Goal: Information Seeking & Learning: Learn about a topic

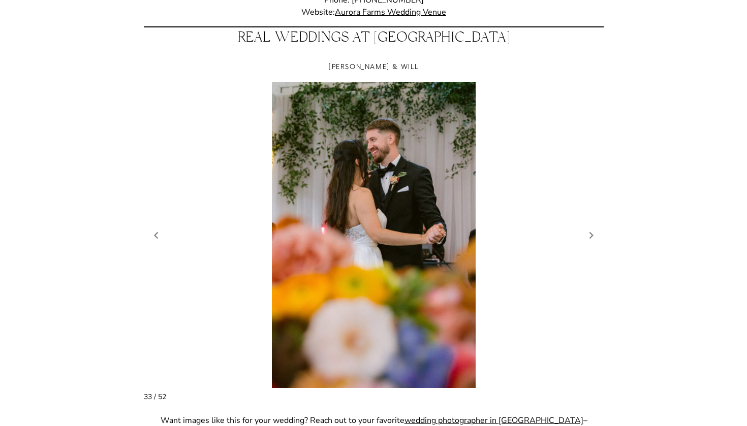
scroll to position [821, 0]
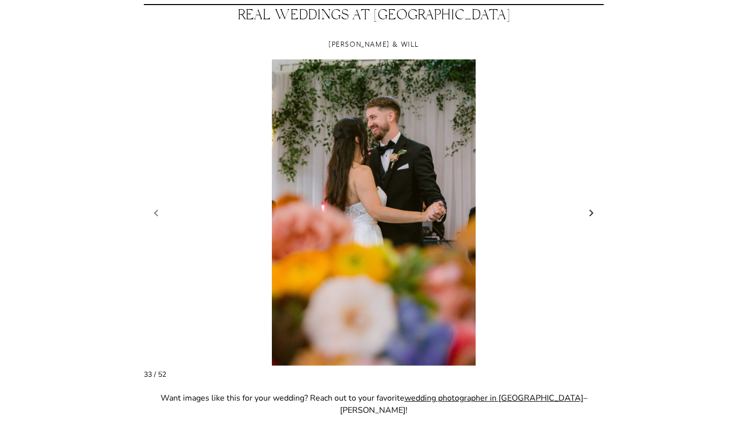
click at [591, 215] on link "Next slide" at bounding box center [591, 212] width 14 height 15
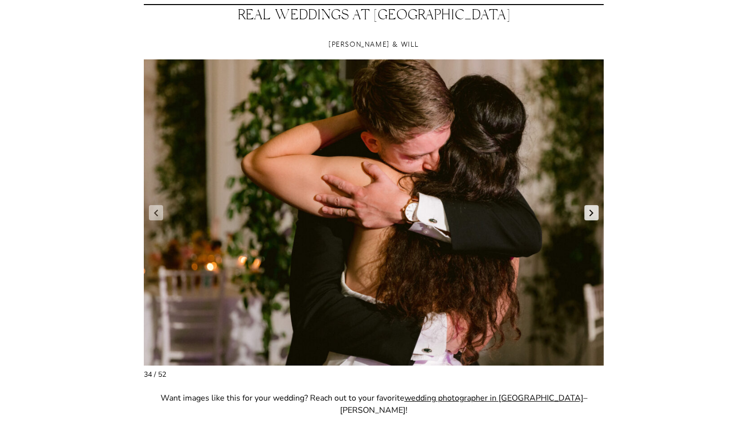
click at [592, 216] on link "Next slide" at bounding box center [591, 212] width 14 height 15
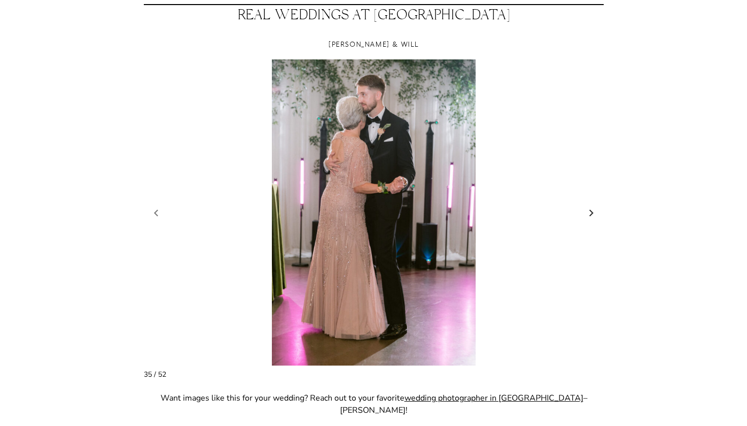
click at [592, 216] on link "Next slide" at bounding box center [591, 212] width 14 height 15
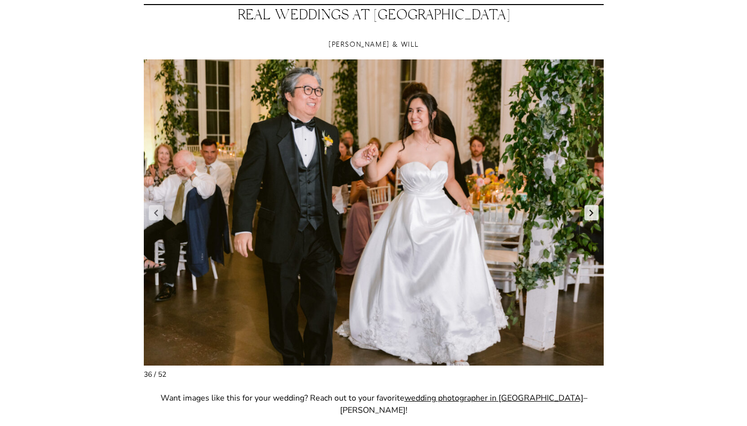
click at [592, 217] on link "Next slide" at bounding box center [591, 212] width 14 height 15
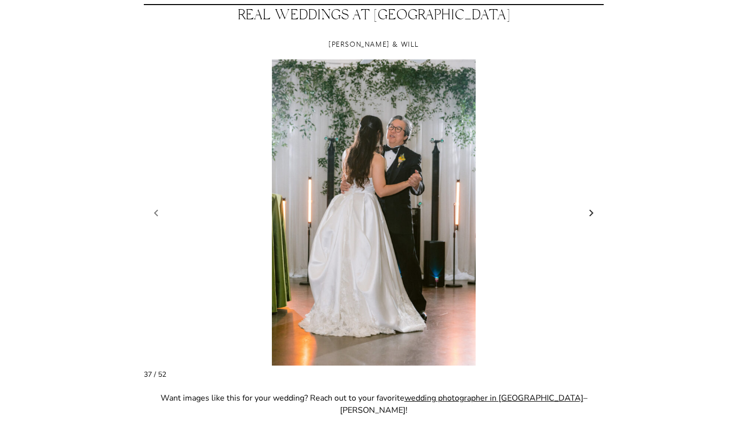
click at [593, 217] on link "Next slide" at bounding box center [591, 212] width 14 height 15
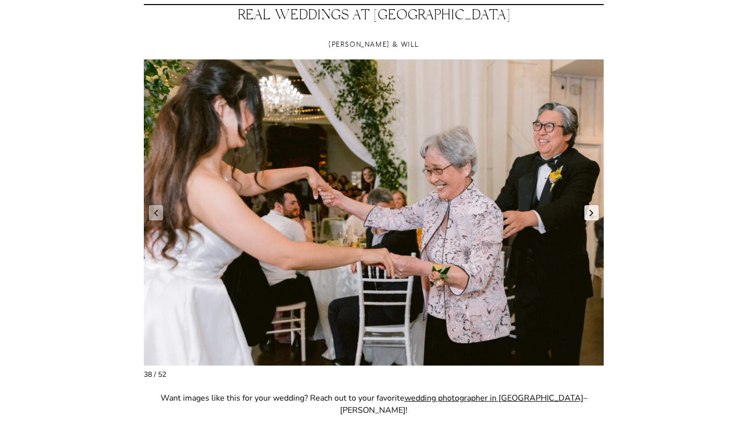
click at [593, 217] on link "Next slide" at bounding box center [591, 212] width 14 height 15
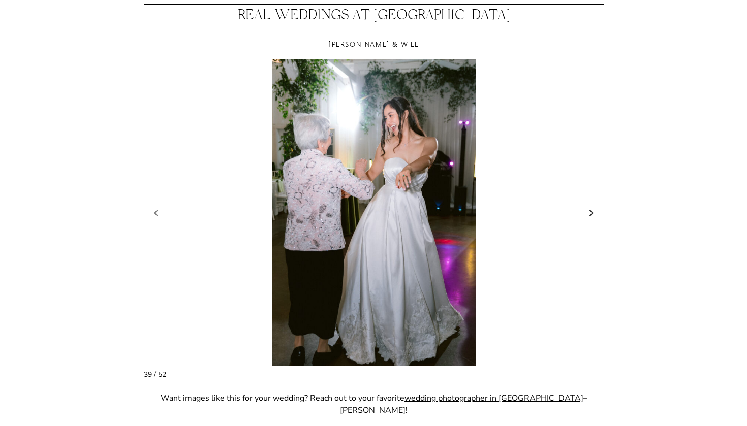
click at [593, 217] on link "Next slide" at bounding box center [591, 212] width 14 height 15
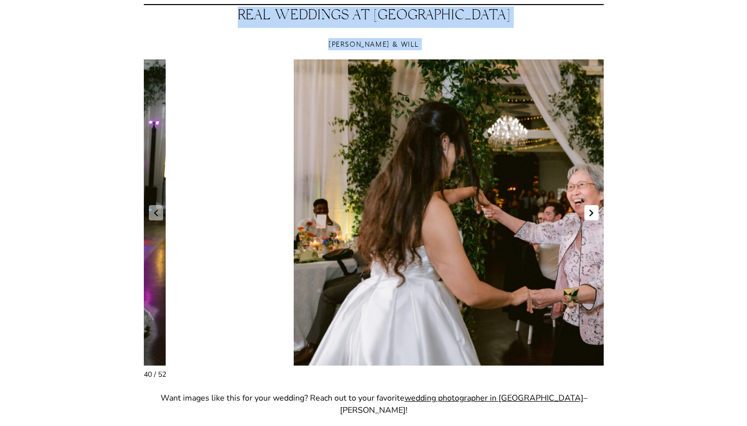
drag, startPoint x: 593, startPoint y: 217, endPoint x: 746, endPoint y: 162, distance: 162.8
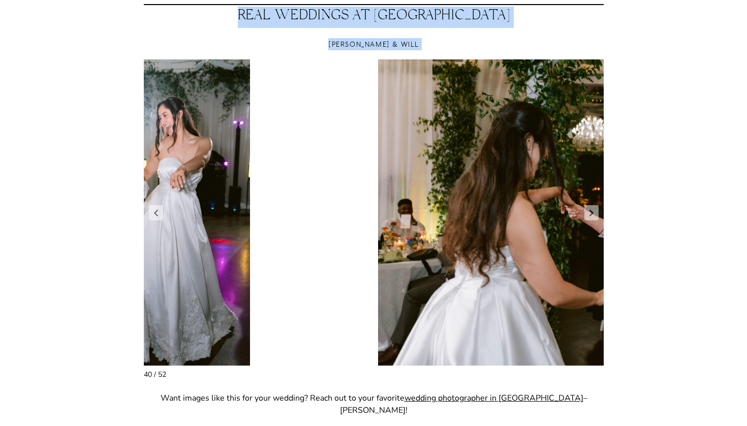
drag, startPoint x: 473, startPoint y: 251, endPoint x: 722, endPoint y: 228, distance: 250.4
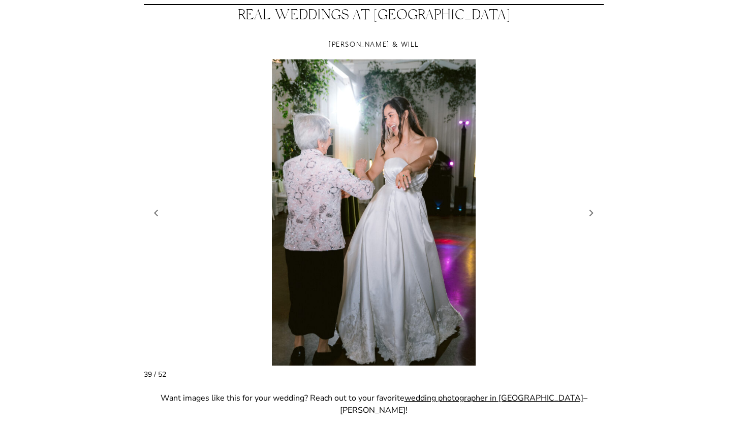
click at [594, 214] on link "Next slide" at bounding box center [591, 212] width 14 height 15
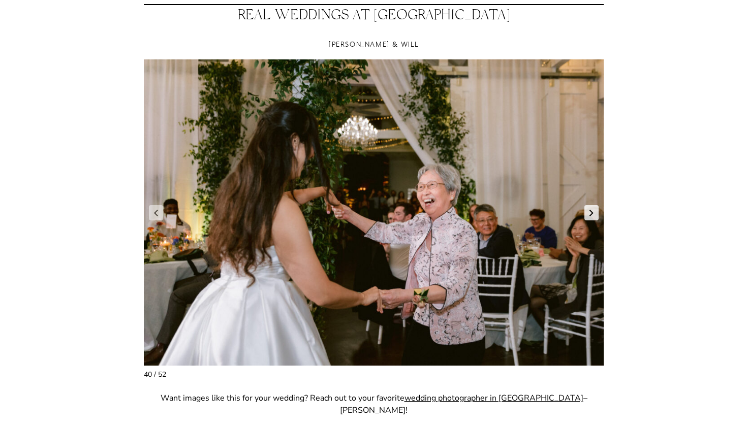
click at [594, 214] on link "Next slide" at bounding box center [591, 212] width 14 height 15
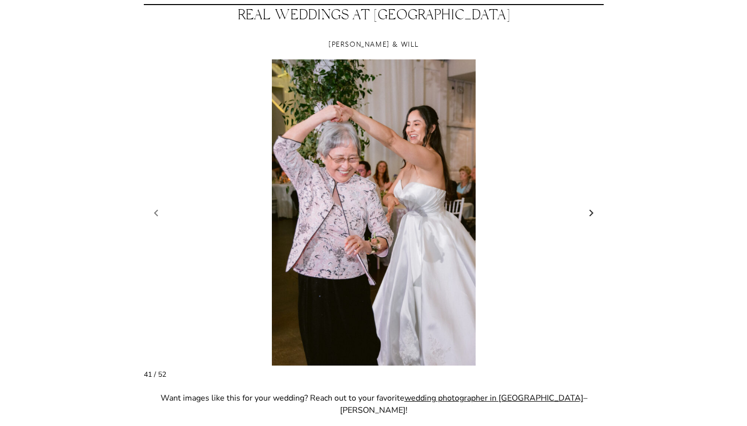
click at [594, 214] on link "Next slide" at bounding box center [591, 212] width 14 height 15
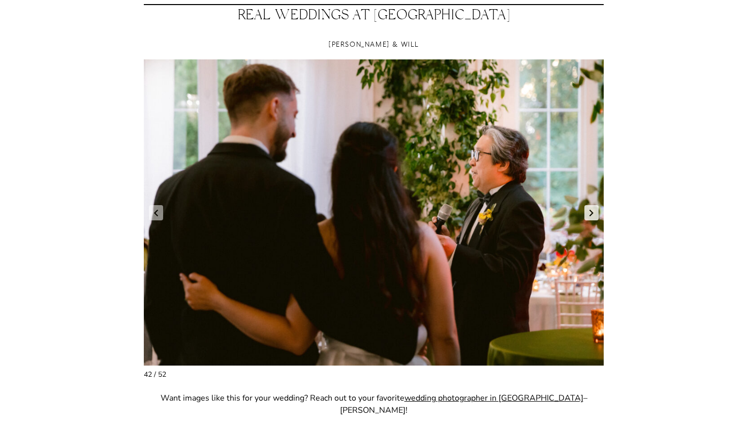
click at [594, 214] on link "Next slide" at bounding box center [591, 212] width 14 height 15
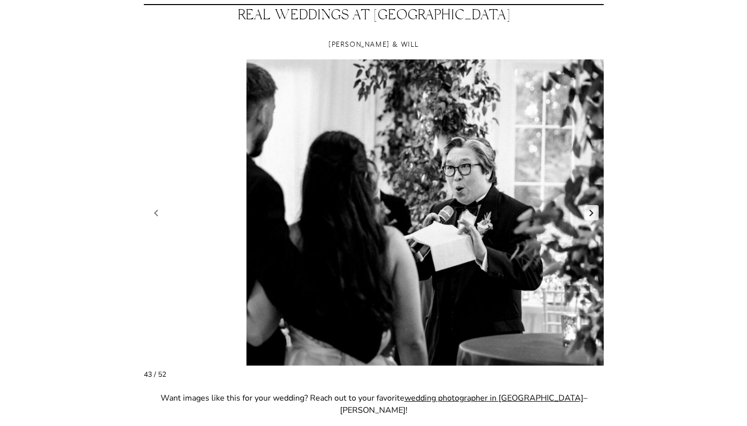
click at [594, 214] on link "Next slide" at bounding box center [591, 212] width 14 height 15
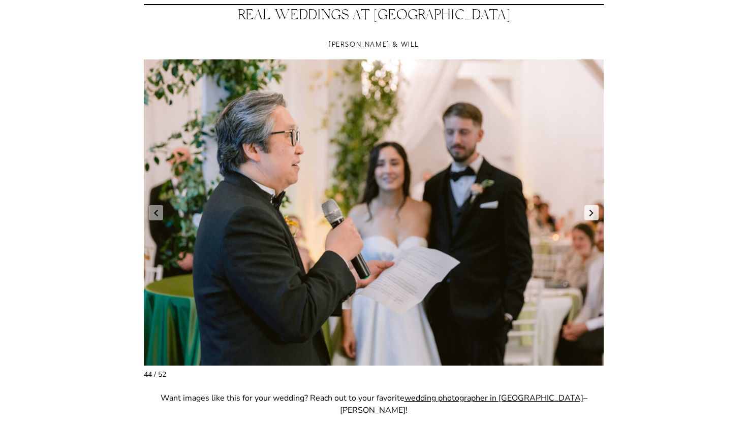
click at [594, 214] on link "Next slide" at bounding box center [591, 212] width 14 height 15
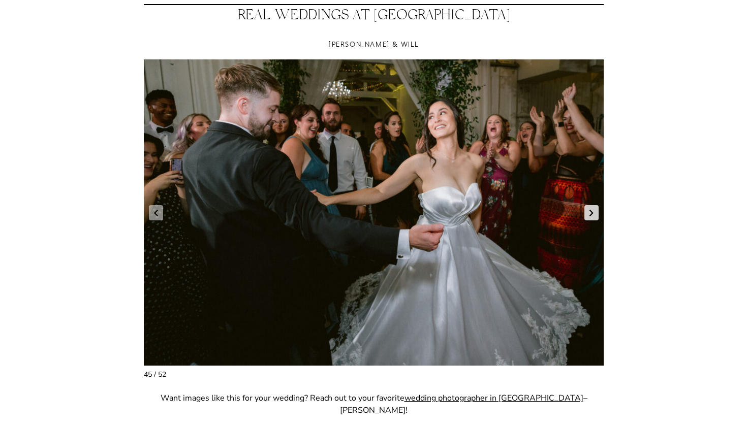
click at [594, 214] on link "Next slide" at bounding box center [591, 212] width 14 height 15
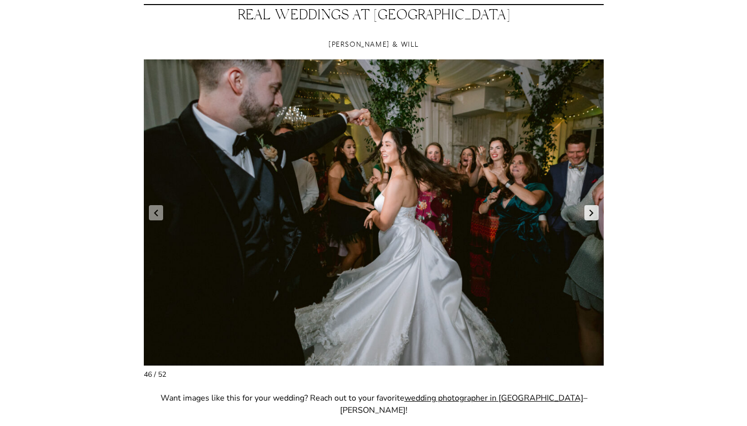
click at [594, 214] on link "Next slide" at bounding box center [591, 212] width 14 height 15
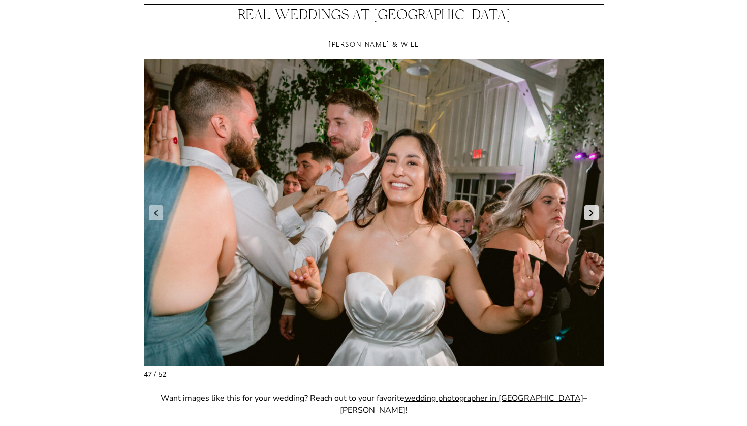
click at [594, 214] on link "Next slide" at bounding box center [591, 212] width 14 height 15
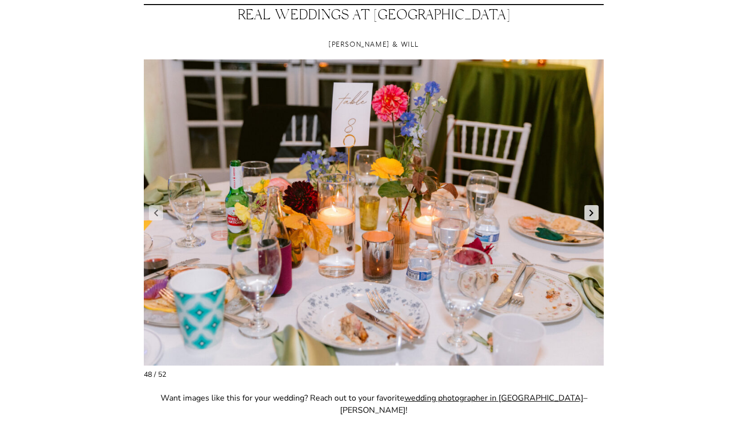
click at [594, 214] on link "Next slide" at bounding box center [591, 212] width 14 height 15
drag, startPoint x: 594, startPoint y: 214, endPoint x: 597, endPoint y: 208, distance: 6.4
click at [597, 208] on link "Next slide" at bounding box center [591, 212] width 14 height 15
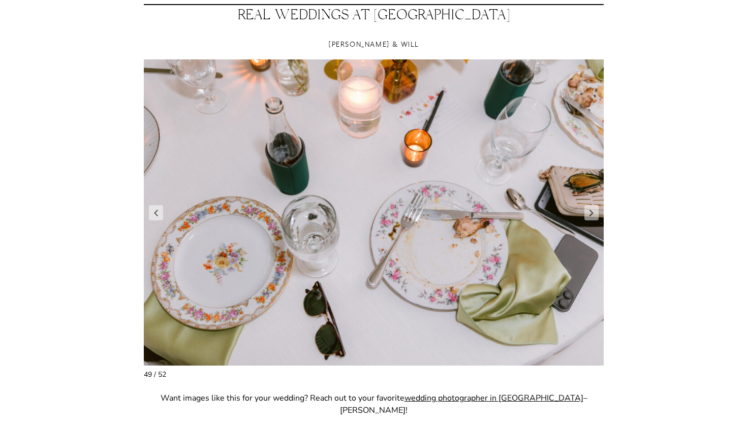
click at [146, 212] on figure "50 / 54" at bounding box center [374, 212] width 460 height 306
click at [157, 219] on link "Previous slide" at bounding box center [156, 212] width 14 height 15
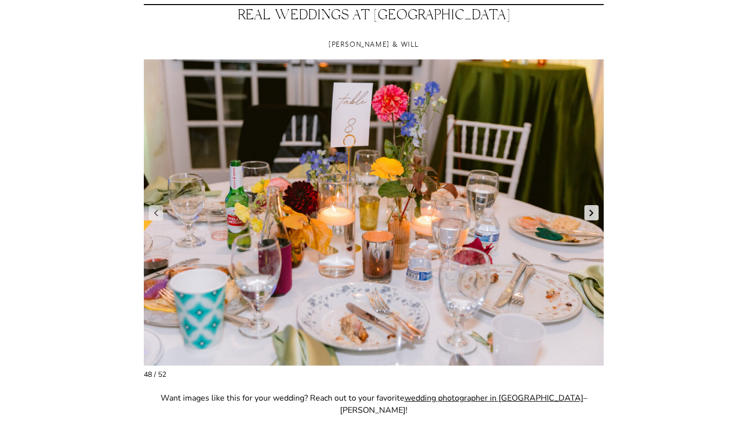
click at [596, 218] on link "Next slide" at bounding box center [591, 212] width 14 height 15
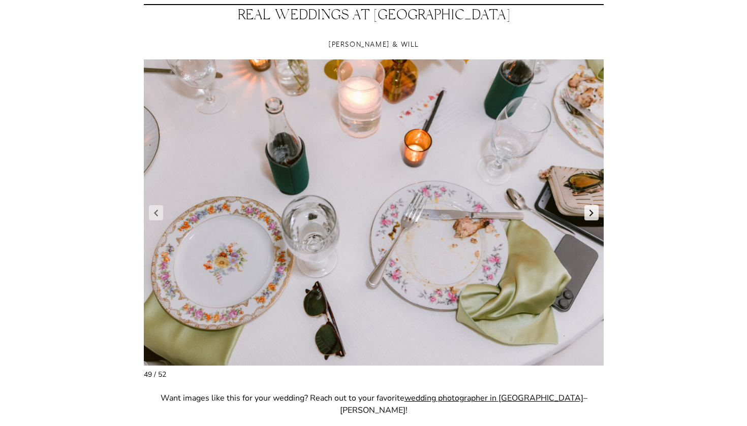
click at [596, 217] on link "Next slide" at bounding box center [591, 212] width 14 height 15
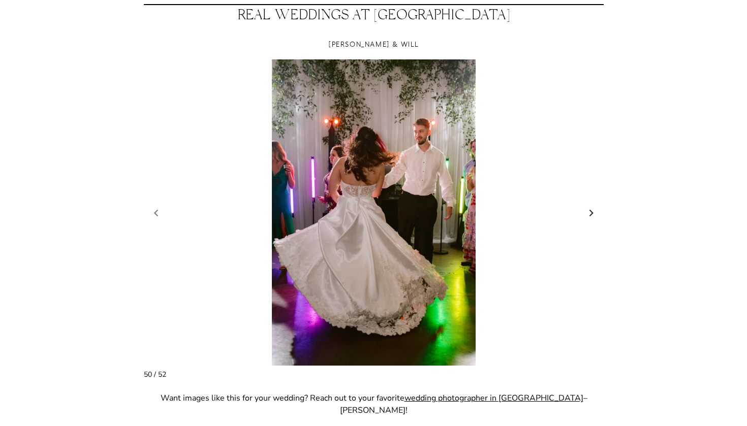
click at [596, 217] on link "Next slide" at bounding box center [591, 212] width 14 height 15
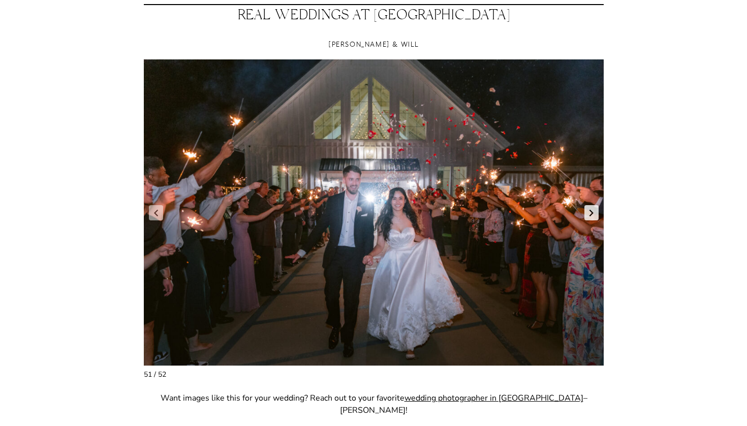
click at [596, 217] on link "Next slide" at bounding box center [591, 212] width 14 height 15
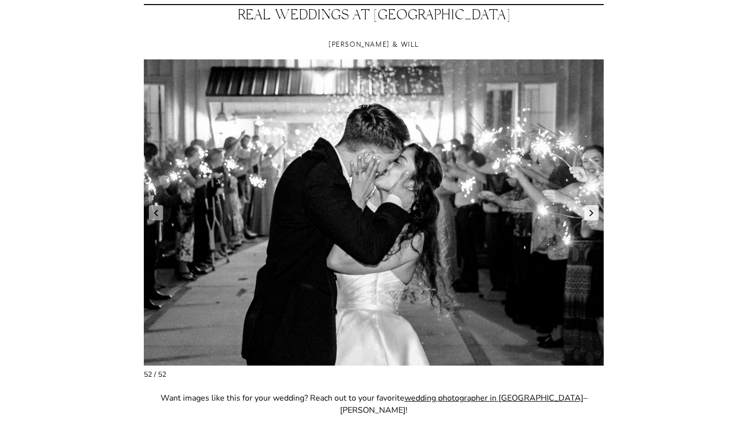
click at [596, 217] on link "Next slide" at bounding box center [591, 212] width 14 height 15
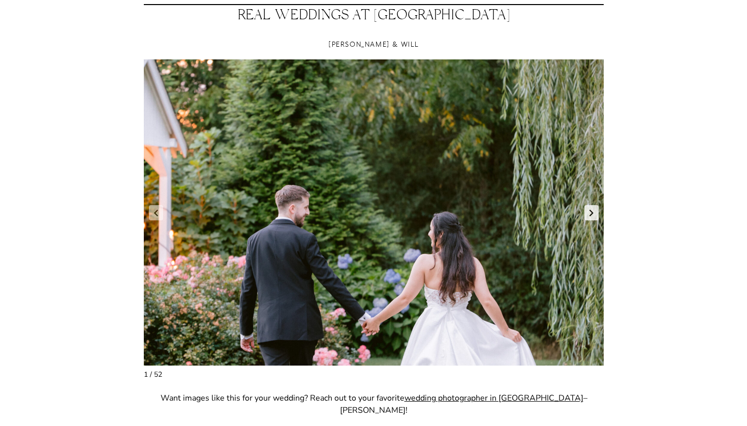
click at [596, 218] on link "Next slide" at bounding box center [591, 212] width 14 height 15
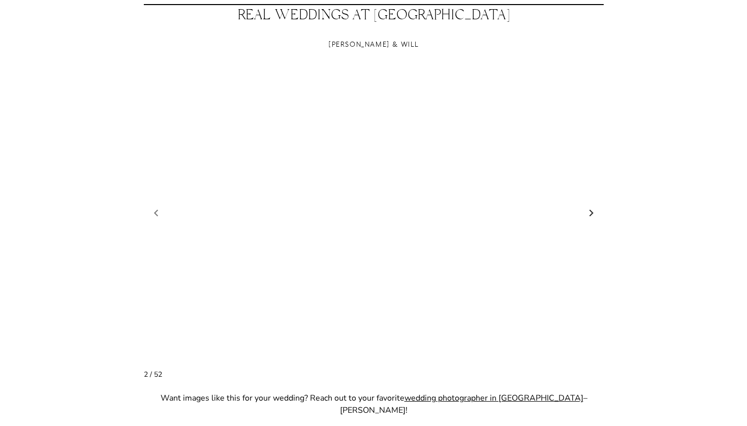
click at [596, 218] on link "Next slide" at bounding box center [591, 212] width 14 height 15
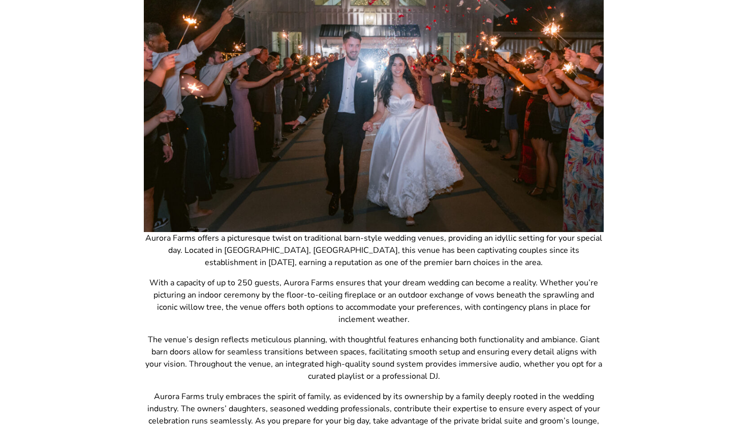
scroll to position [240, 0]
